Goal: Find specific fact: Find specific fact

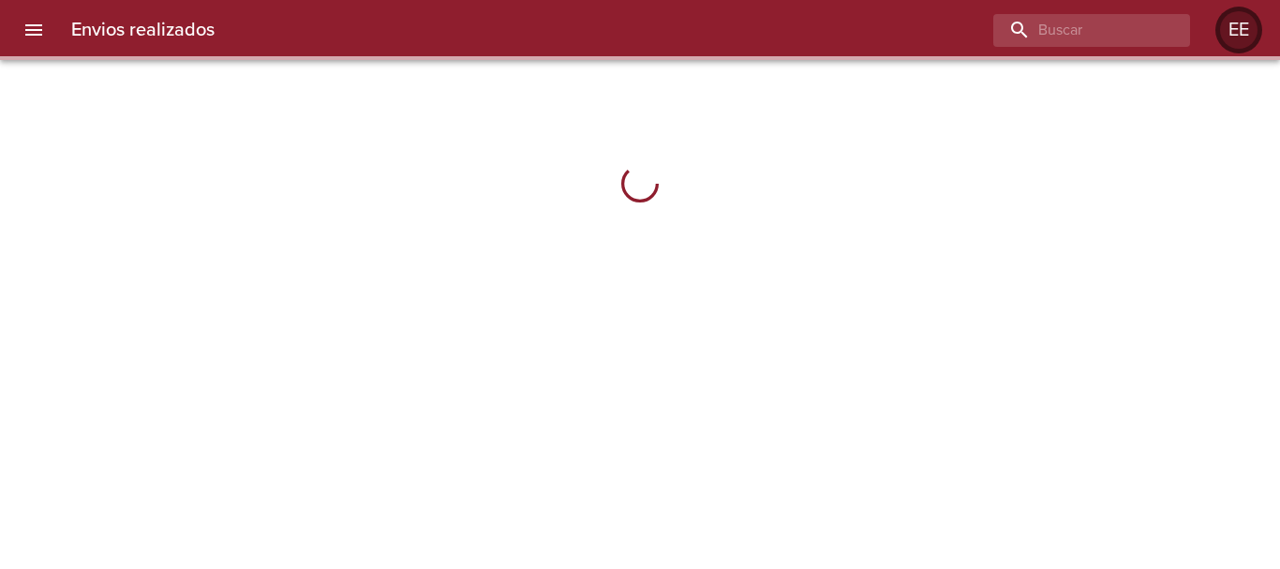
click at [1243, 27] on div "EE" at bounding box center [1238, 29] width 37 height 37
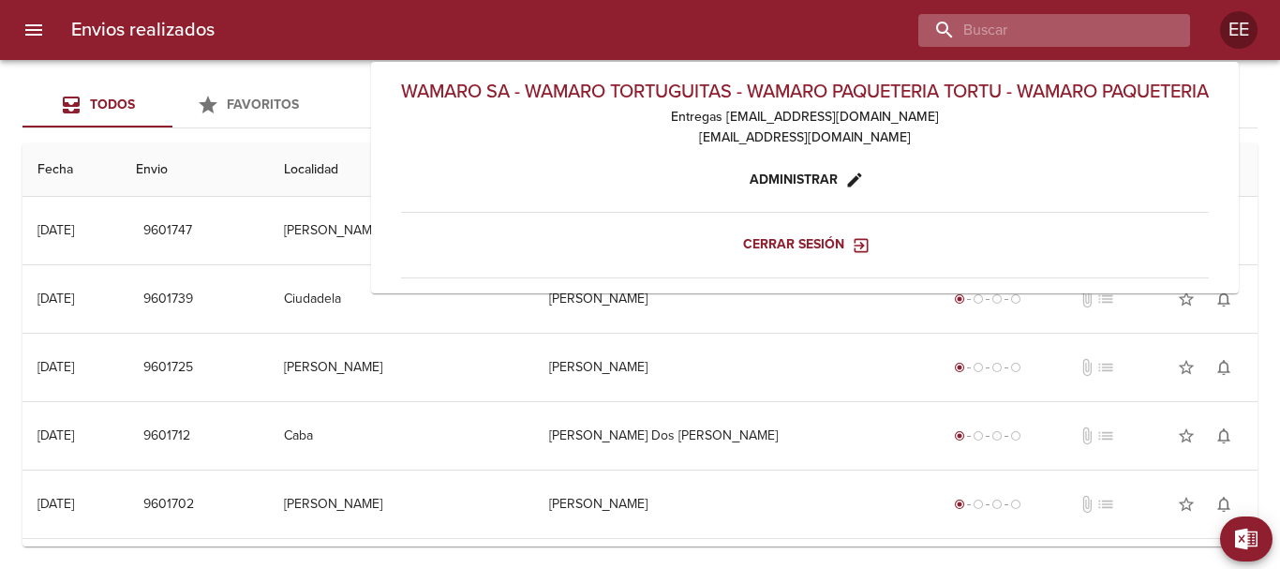
click at [1071, 33] on input "buscar" at bounding box center [1038, 30] width 240 height 33
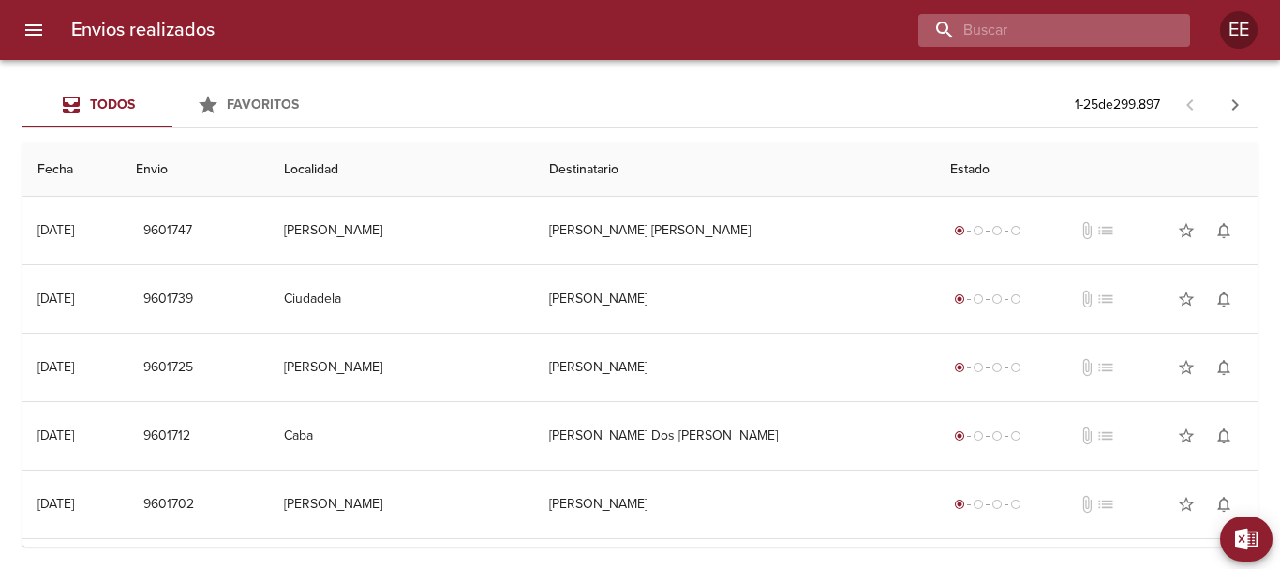
paste input "VELIANTE [PERSON_NAME]"
type input "VELIANTE [PERSON_NAME]"
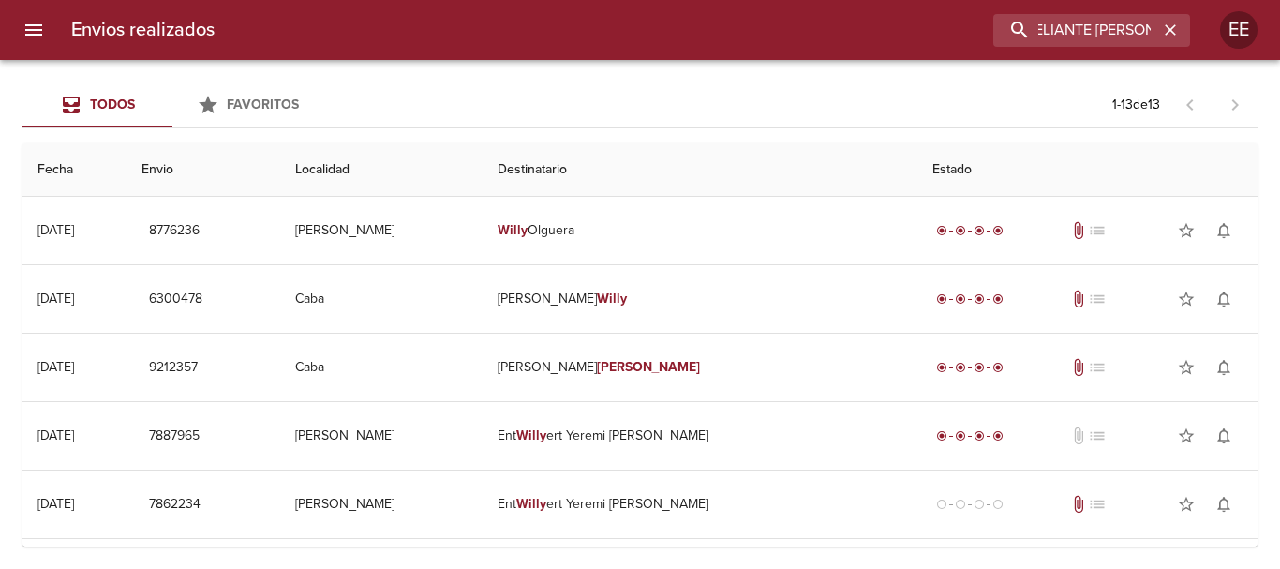
scroll to position [0, 0]
drag, startPoint x: 1170, startPoint y: 30, endPoint x: 1086, endPoint y: 28, distance: 84.4
click at [1157, 29] on div "VELIANTE [PERSON_NAME]" at bounding box center [1091, 30] width 197 height 33
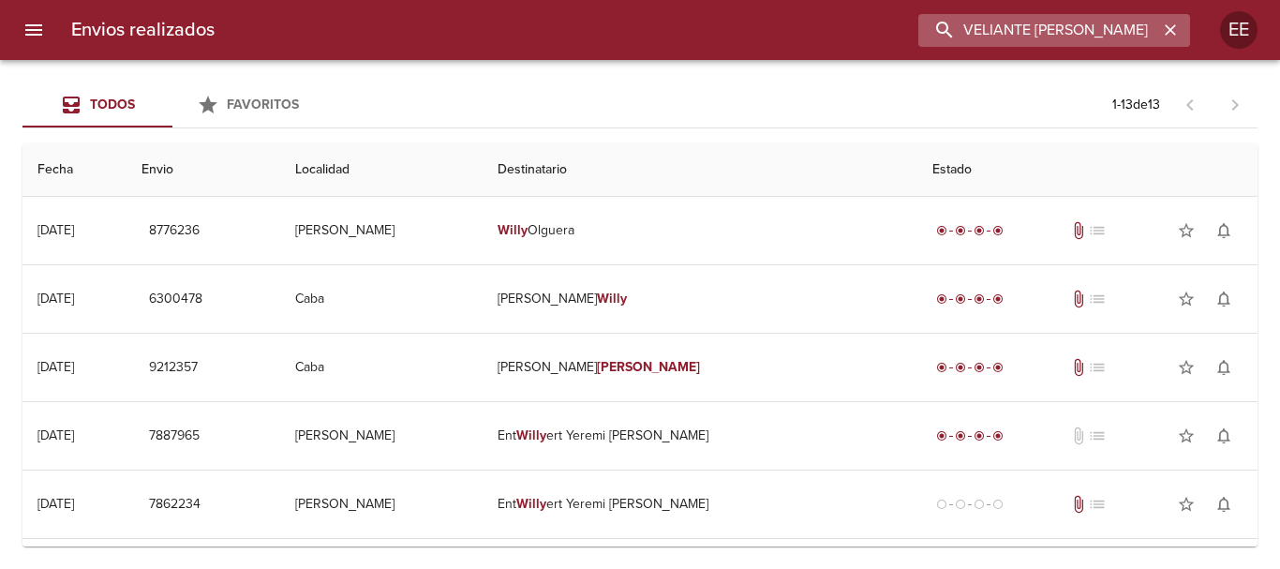
scroll to position [0, 14]
click at [1086, 28] on input "VELIANTE [PERSON_NAME]" at bounding box center [1038, 30] width 240 height 33
click at [1172, 29] on icon "button" at bounding box center [1170, 29] width 11 height 11
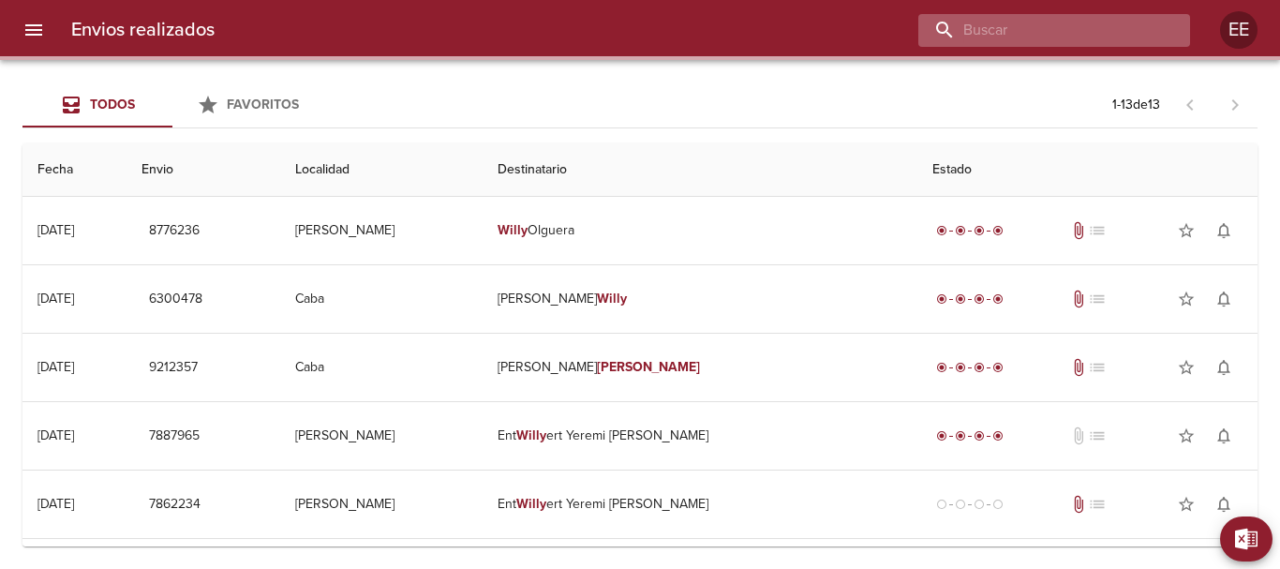
click at [1103, 23] on input "buscar" at bounding box center [1038, 30] width 240 height 33
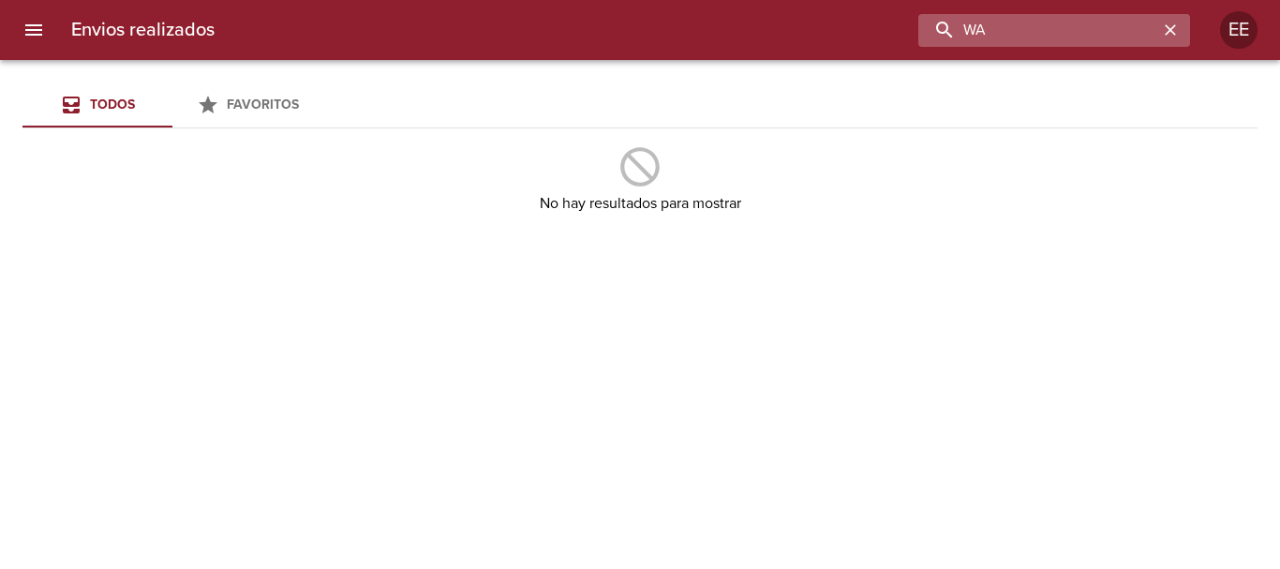
type input "W"
paste input "VELIANTE [PERSON_NAME]"
type input "VELIANTE [PERSON_NAME]"
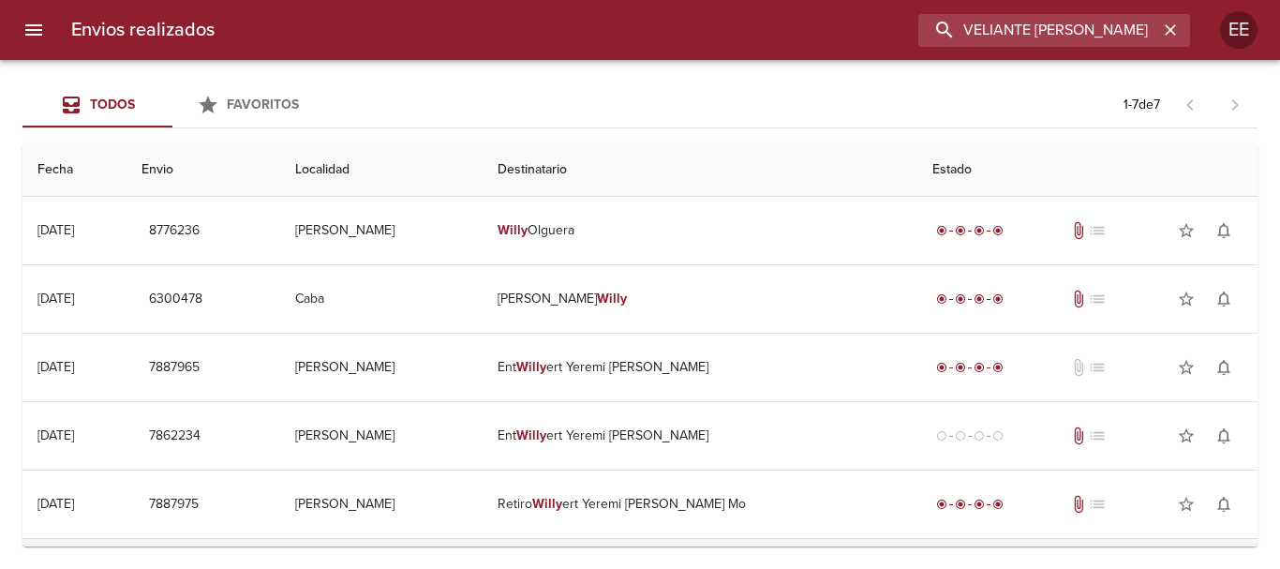
scroll to position [156, 0]
